Goal: Communication & Community: Ask a question

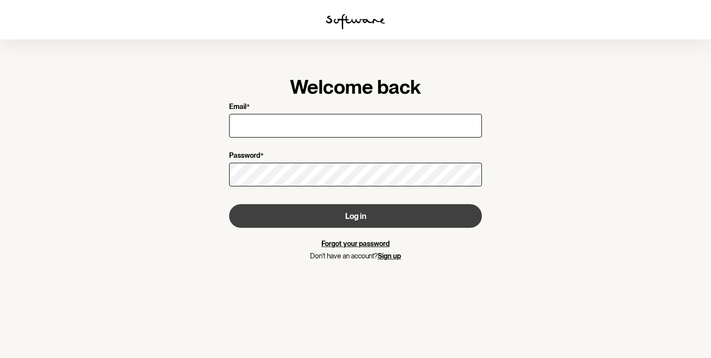
type input "[PERSON_NAME][EMAIL_ADDRESS][DOMAIN_NAME]"
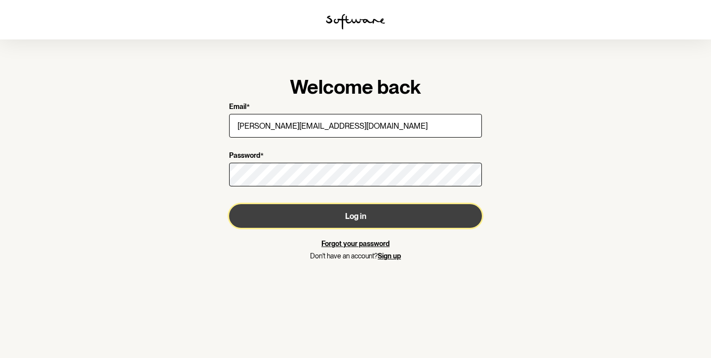
click at [319, 213] on button "Log in" at bounding box center [355, 216] width 253 height 24
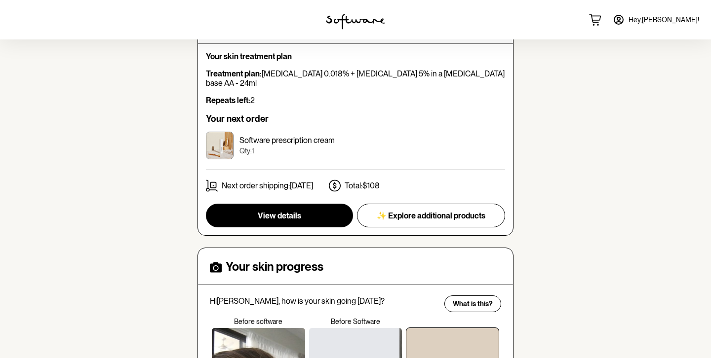
scroll to position [185, 0]
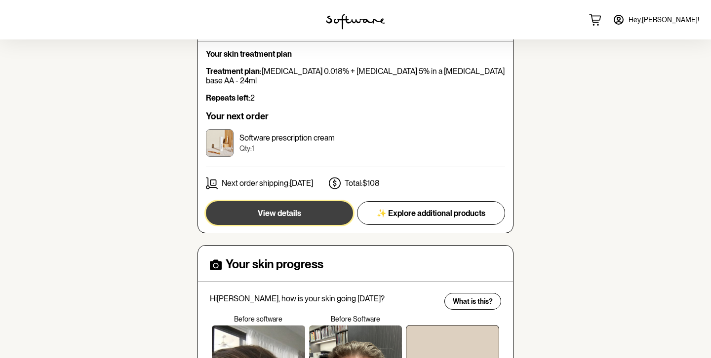
click at [280, 209] on span "View details" at bounding box center [279, 213] width 43 height 9
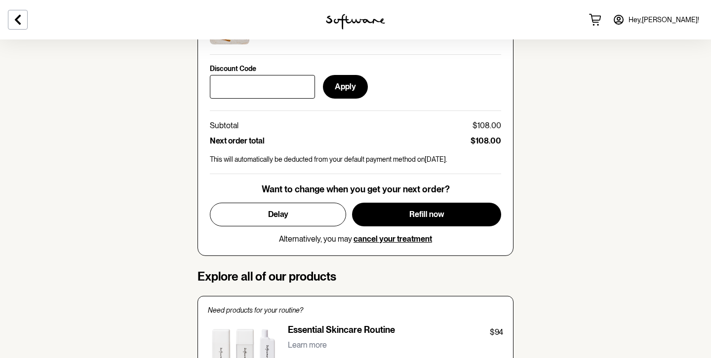
scroll to position [469, 0]
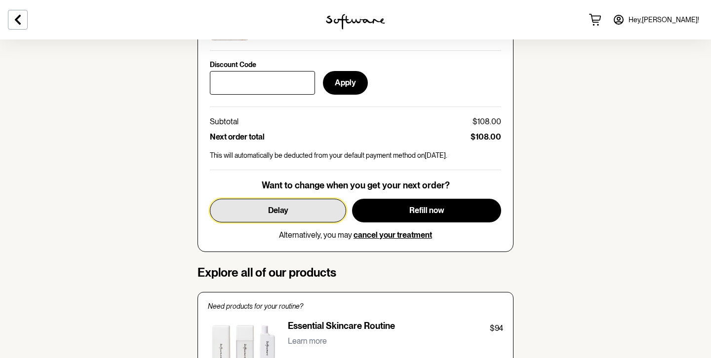
click at [272, 211] on span "Delay" at bounding box center [278, 210] width 20 height 9
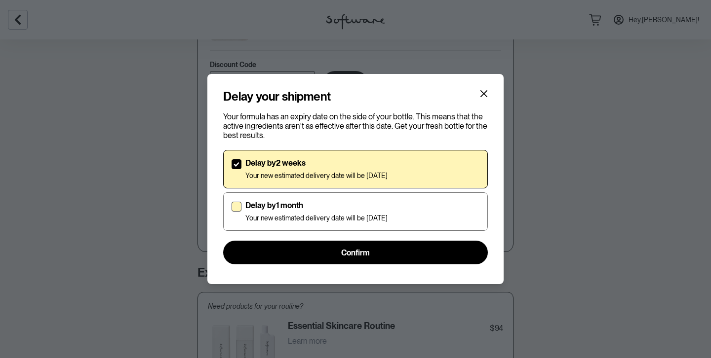
click at [233, 204] on span at bounding box center [236, 207] width 10 height 10
click at [231, 212] on input "Delay by 1 month Your new estimated delivery date will be [DATE]" at bounding box center [231, 212] width 0 height 0
checkbox input "true"
checkbox input "false"
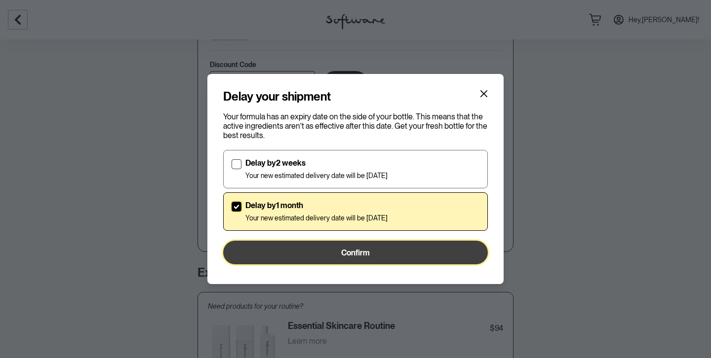
click at [332, 251] on button "Confirm" at bounding box center [355, 253] width 265 height 24
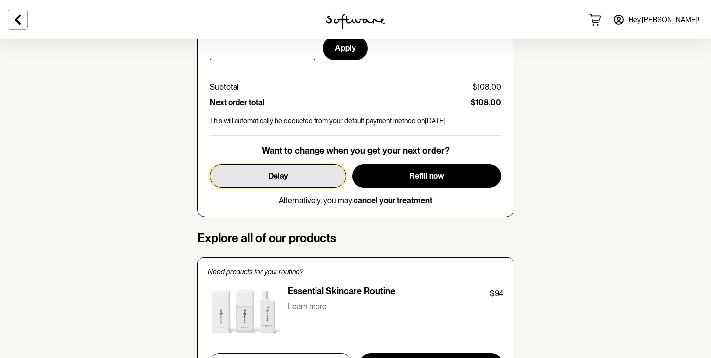
scroll to position [503, 0]
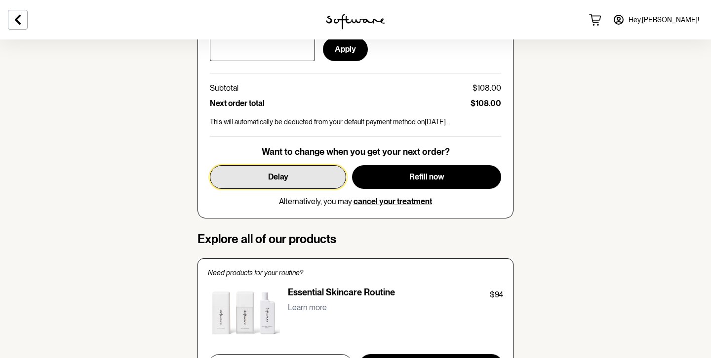
click at [279, 176] on span "Delay" at bounding box center [278, 176] width 20 height 9
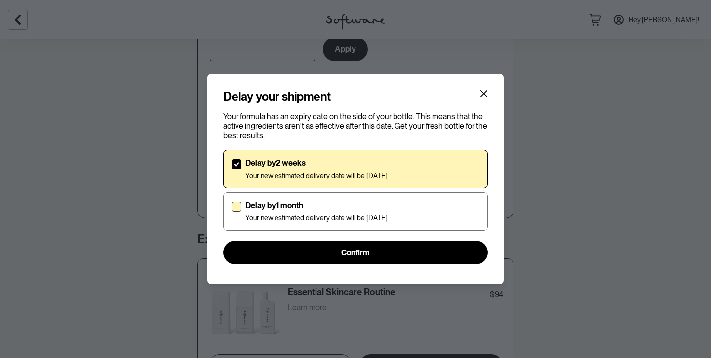
click at [238, 207] on span at bounding box center [236, 207] width 10 height 10
click at [231, 212] on input "Delay by 1 month Your new estimated delivery date will be [DATE]" at bounding box center [231, 212] width 0 height 0
checkbox input "true"
checkbox input "false"
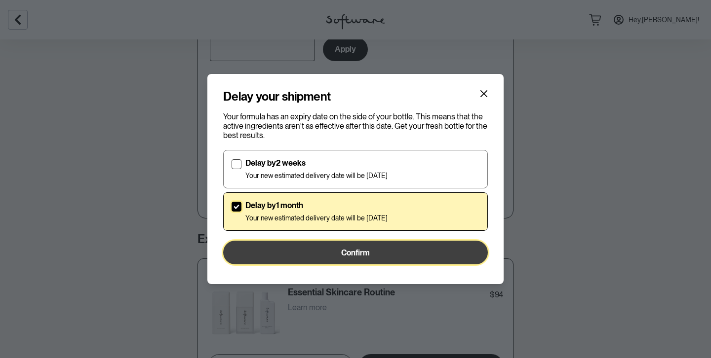
click at [307, 253] on button "Confirm" at bounding box center [355, 253] width 265 height 24
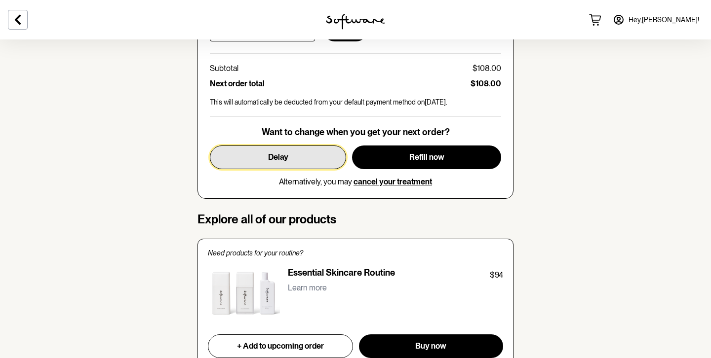
scroll to position [522, 0]
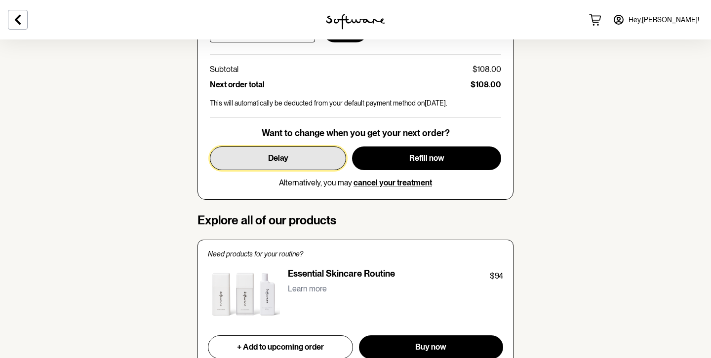
click at [262, 156] on button "Delay" at bounding box center [278, 159] width 136 height 24
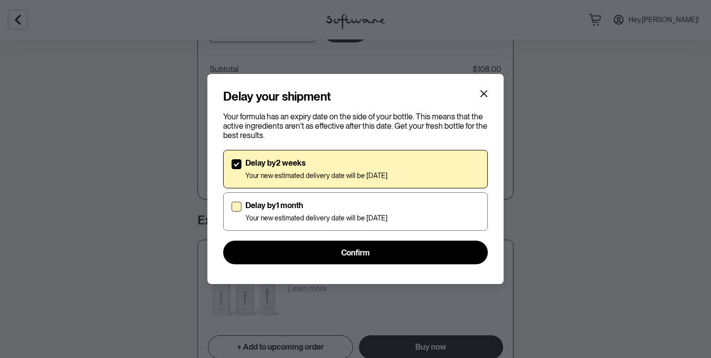
click at [234, 205] on span at bounding box center [236, 207] width 10 height 10
click at [231, 212] on input "Delay by 1 month Your new estimated delivery date will be [DATE]" at bounding box center [231, 212] width 0 height 0
checkbox input "true"
checkbox input "false"
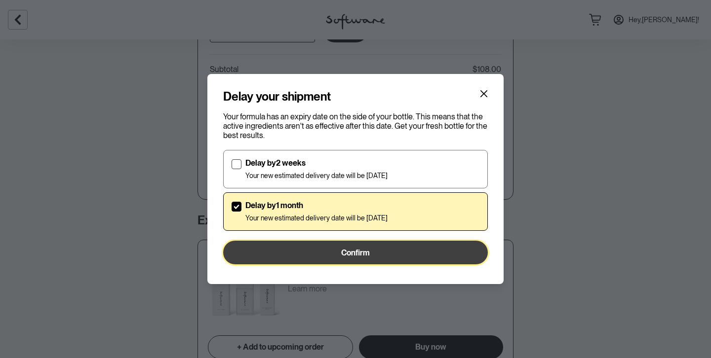
click at [337, 253] on button "Confirm" at bounding box center [355, 253] width 265 height 24
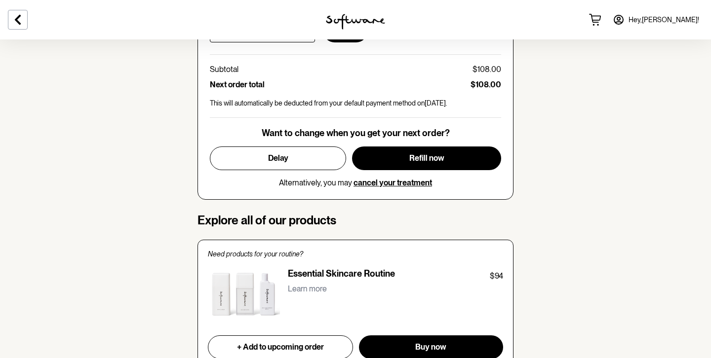
click at [675, 20] on span "Hey, [PERSON_NAME] !" at bounding box center [663, 20] width 71 height 8
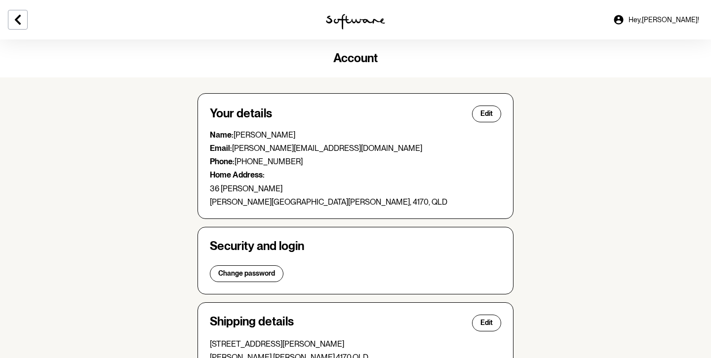
click at [671, 16] on span "Hey, [PERSON_NAME] !" at bounding box center [663, 20] width 71 height 8
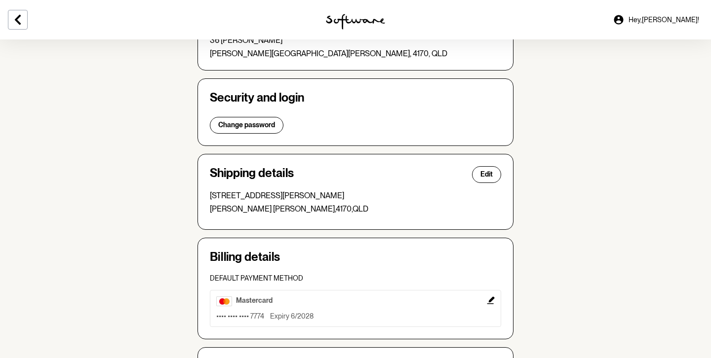
scroll to position [257, 0]
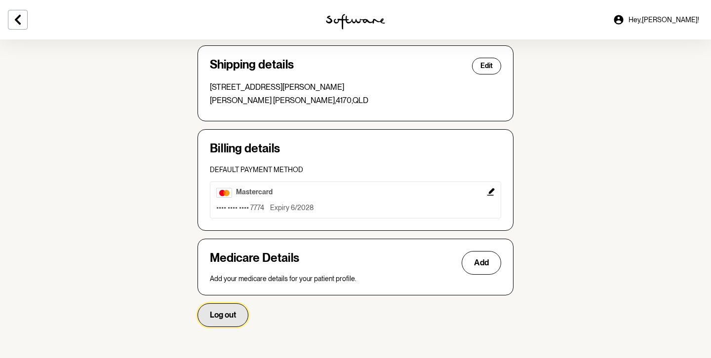
click at [223, 307] on button "Log out" at bounding box center [222, 316] width 51 height 24
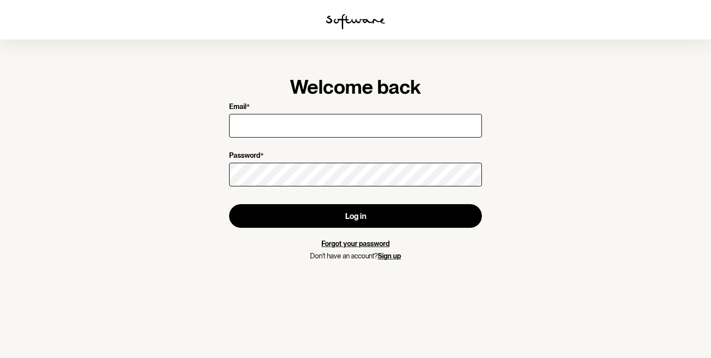
type input "[PERSON_NAME][EMAIL_ADDRESS][DOMAIN_NAME]"
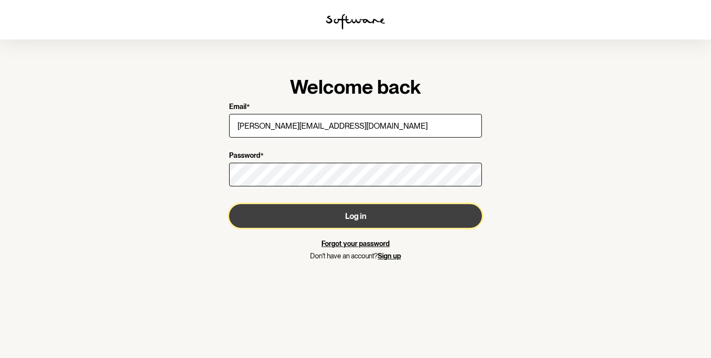
click at [286, 218] on button "Log in" at bounding box center [355, 216] width 253 height 24
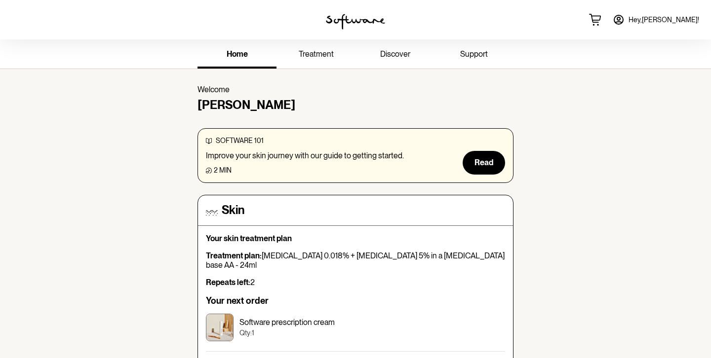
click at [315, 54] on span "treatment" at bounding box center [316, 53] width 35 height 9
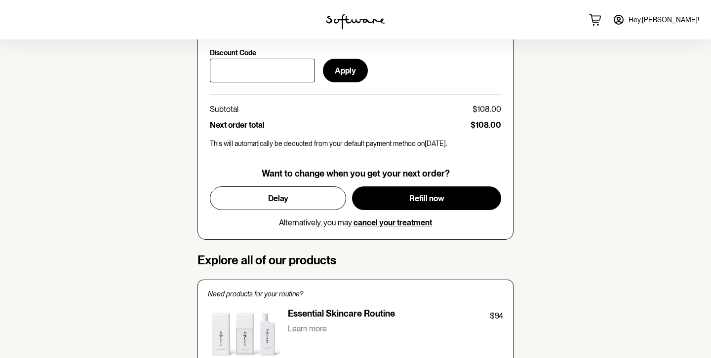
scroll to position [474, 0]
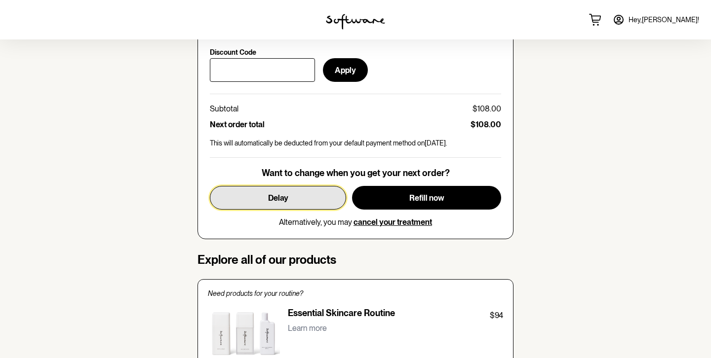
click at [283, 198] on span "Delay" at bounding box center [278, 197] width 20 height 9
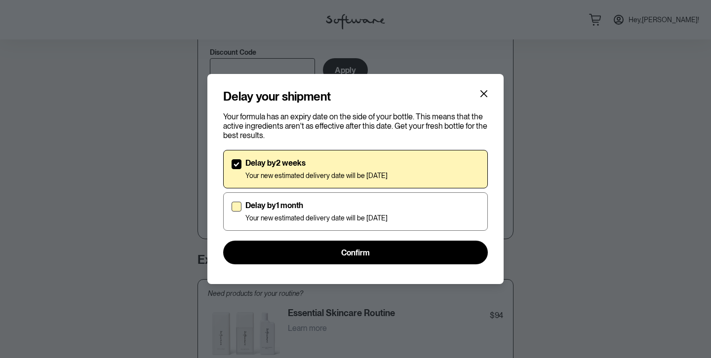
click at [236, 203] on span at bounding box center [236, 207] width 10 height 10
click at [231, 212] on input "Delay by 1 month Your new estimated delivery date will be [DATE]" at bounding box center [231, 212] width 0 height 0
checkbox input "true"
checkbox input "false"
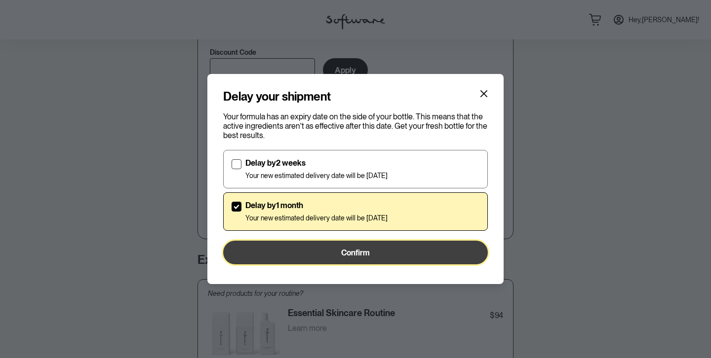
click at [331, 248] on button "Confirm" at bounding box center [355, 253] width 265 height 24
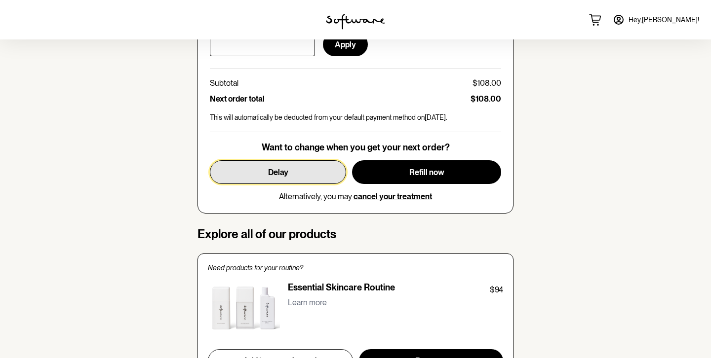
scroll to position [377, 0]
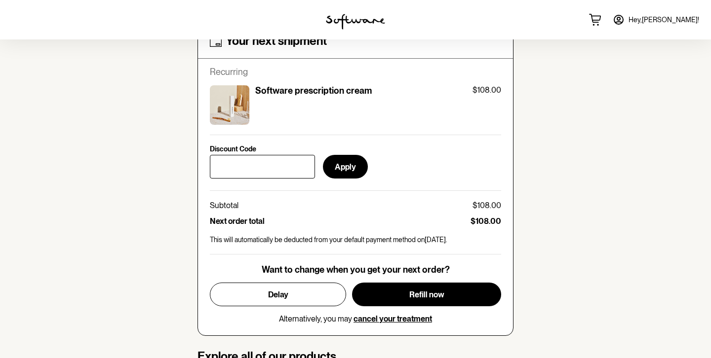
click at [624, 18] on icon at bounding box center [618, 20] width 12 height 12
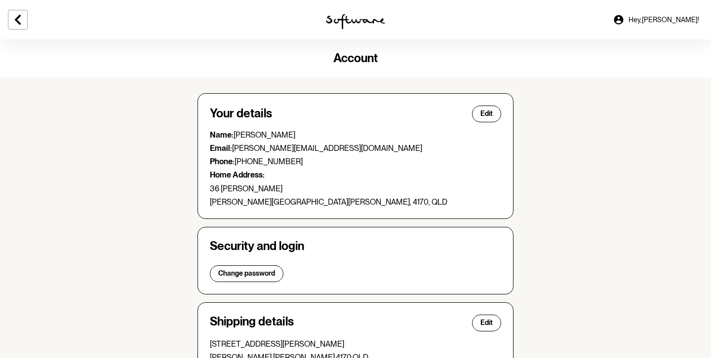
click at [668, 16] on span "Hey, [PERSON_NAME] !" at bounding box center [663, 20] width 71 height 8
click at [664, 21] on span "Hey, [PERSON_NAME] !" at bounding box center [663, 20] width 71 height 8
click at [13, 17] on icon at bounding box center [18, 20] width 12 height 12
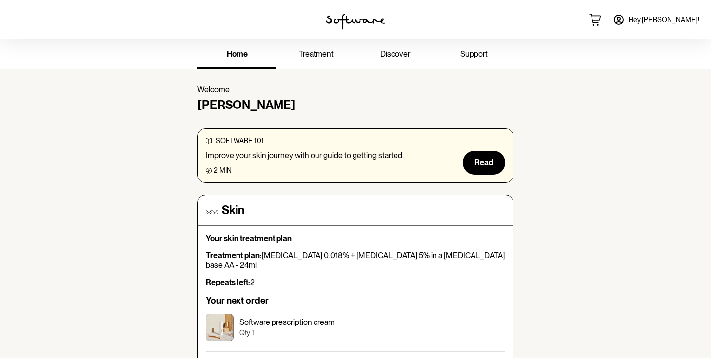
click at [467, 56] on span "support" at bounding box center [474, 53] width 28 height 9
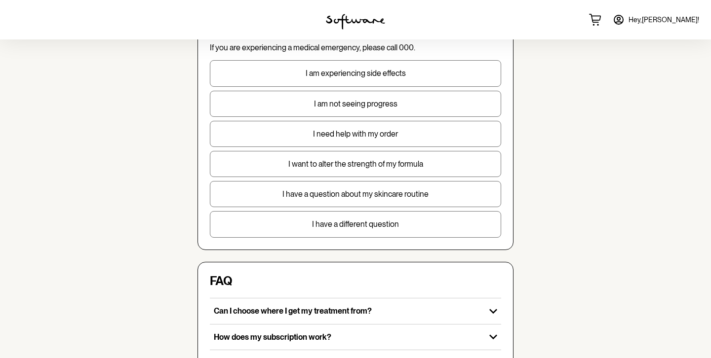
scroll to position [95, 0]
click at [362, 225] on p "I have a different question" at bounding box center [355, 223] width 290 height 9
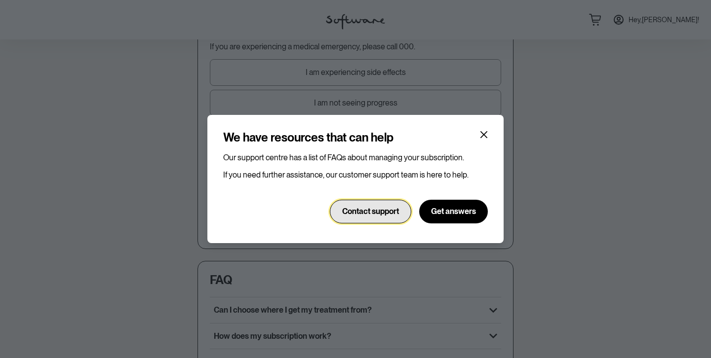
click at [366, 208] on span "Contact support" at bounding box center [370, 211] width 57 height 9
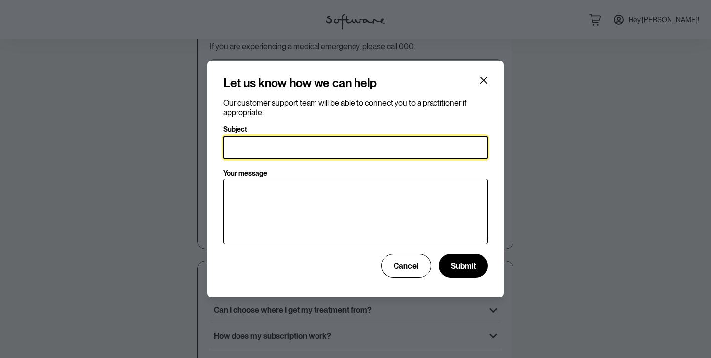
click at [269, 146] on input "Subject" at bounding box center [355, 148] width 265 height 24
type input "delaying my next order"
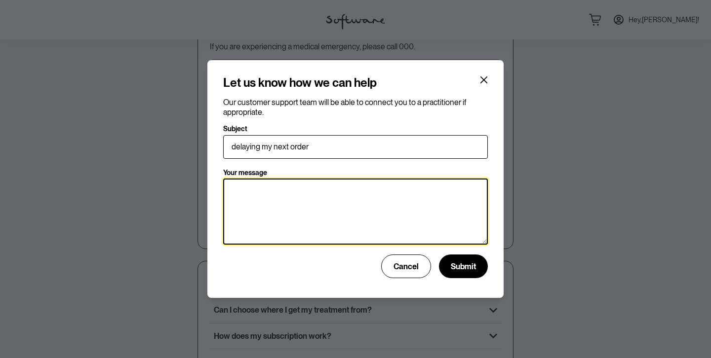
click at [239, 191] on textarea "Your message" at bounding box center [355, 212] width 265 height 66
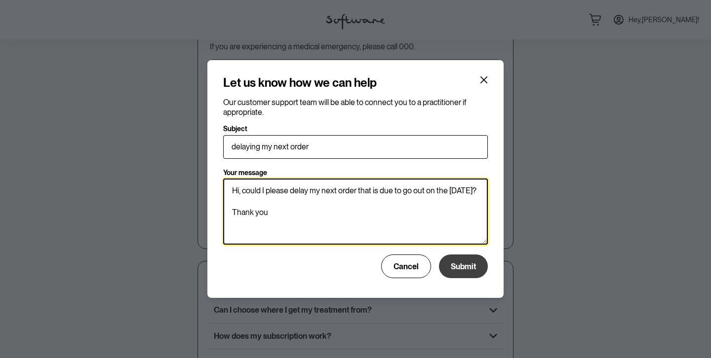
type textarea "Hi, could I please delay my next order that is due to go out on the [DATE]? Tha…"
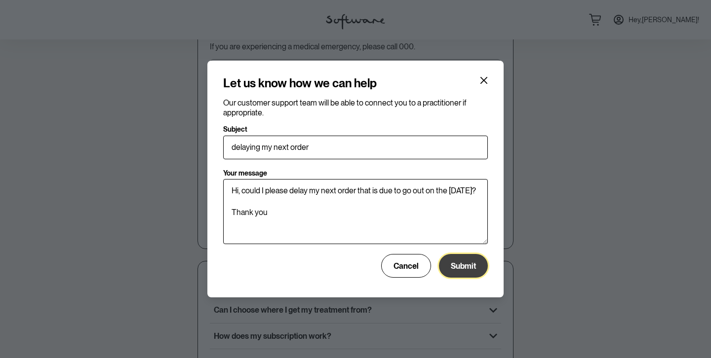
click at [464, 265] on span "Submit" at bounding box center [463, 266] width 25 height 9
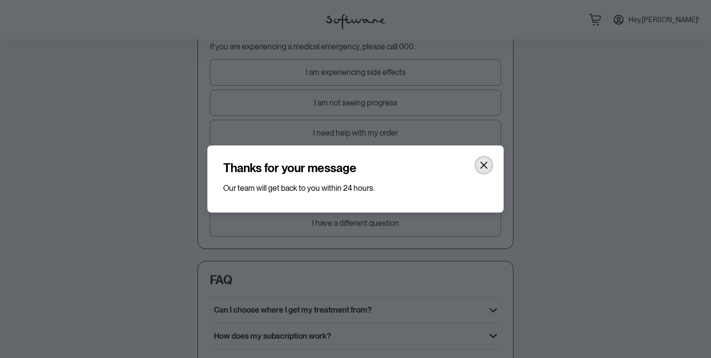
click at [484, 160] on button "Close" at bounding box center [484, 165] width 16 height 16
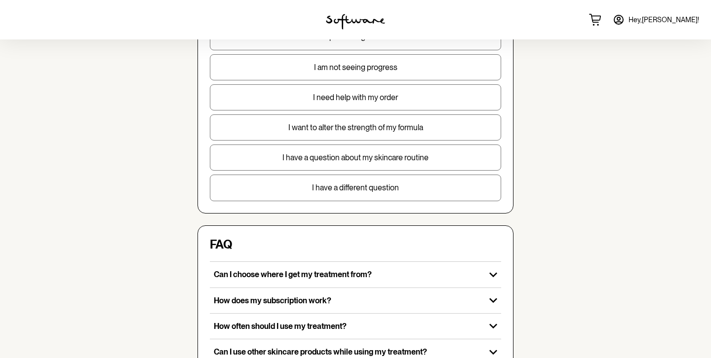
scroll to position [0, 0]
